Goal: Information Seeking & Learning: Learn about a topic

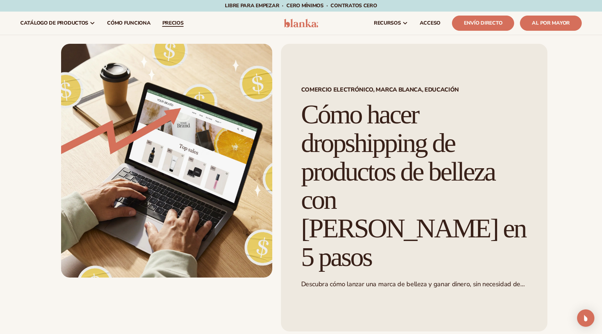
click at [177, 23] on font "precios" at bounding box center [172, 23] width 21 height 7
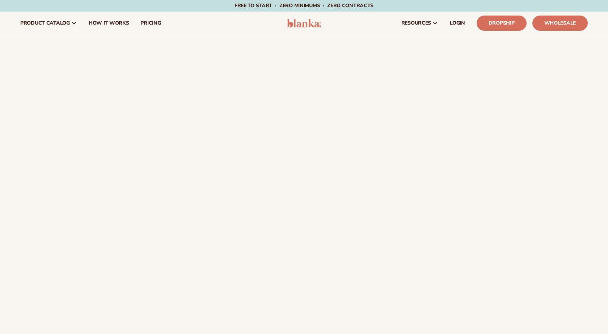
click at [269, 4] on span "Free to start · ZERO minimums · ZERO contracts ·" at bounding box center [303, 5] width 139 height 7
click at [258, 5] on span "Free to start · ZERO minimums · ZERO contracts ·" at bounding box center [303, 5] width 139 height 7
click at [498, 23] on link "Dropship" at bounding box center [501, 23] width 50 height 15
